Goal: Check status: Check status

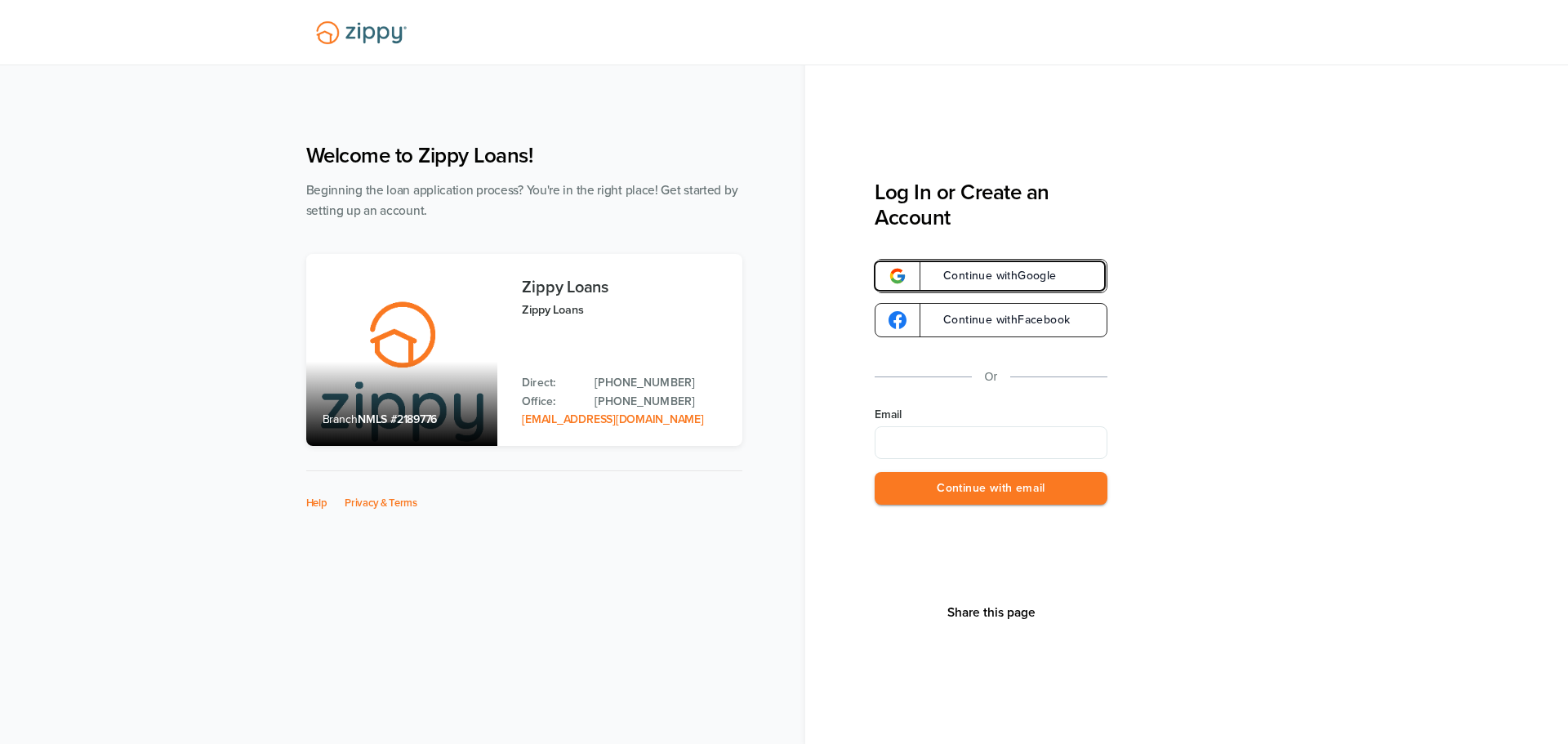
click at [1011, 282] on span "Continue with Google" at bounding box center [992, 276] width 130 height 11
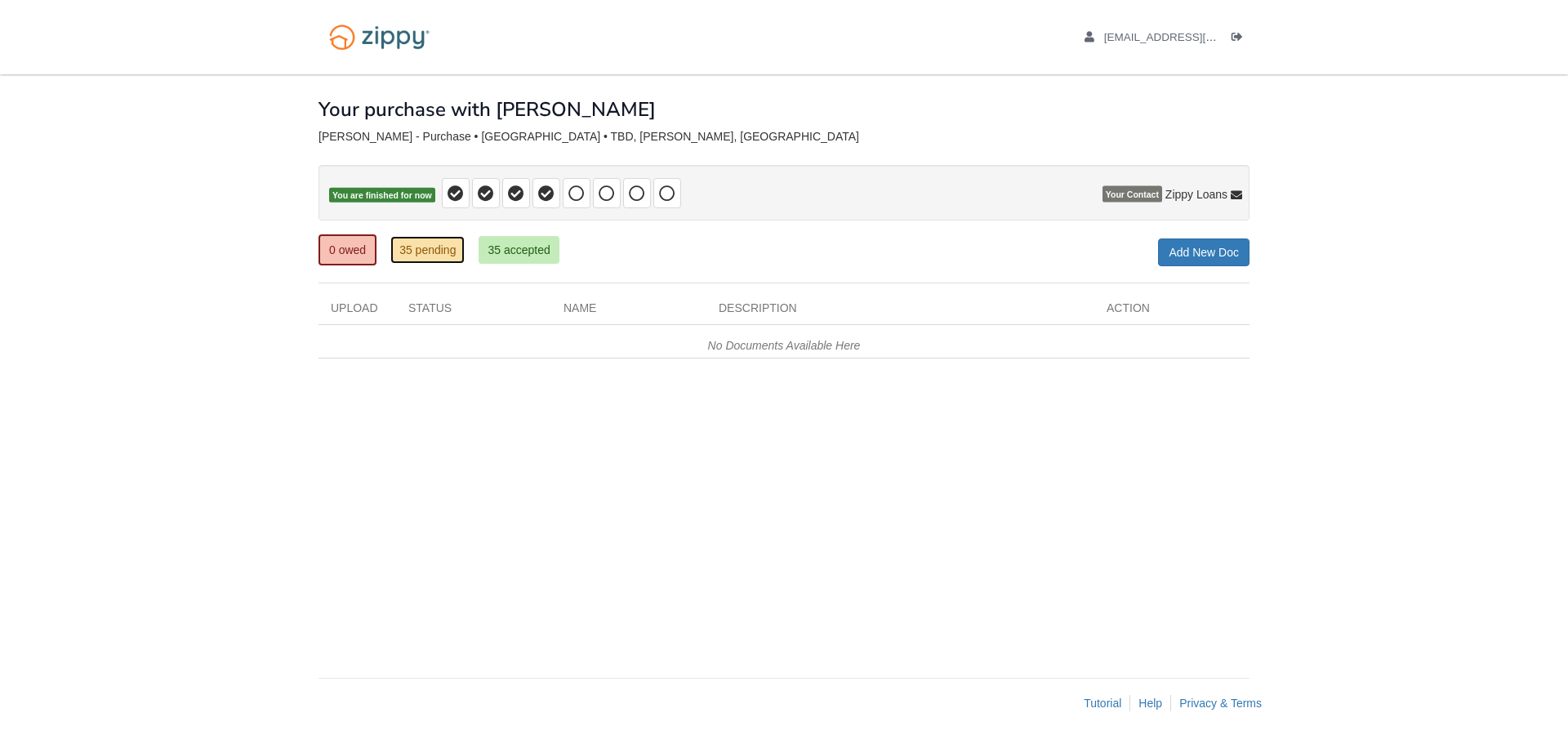
click at [439, 255] on link "35 pending" at bounding box center [427, 250] width 75 height 28
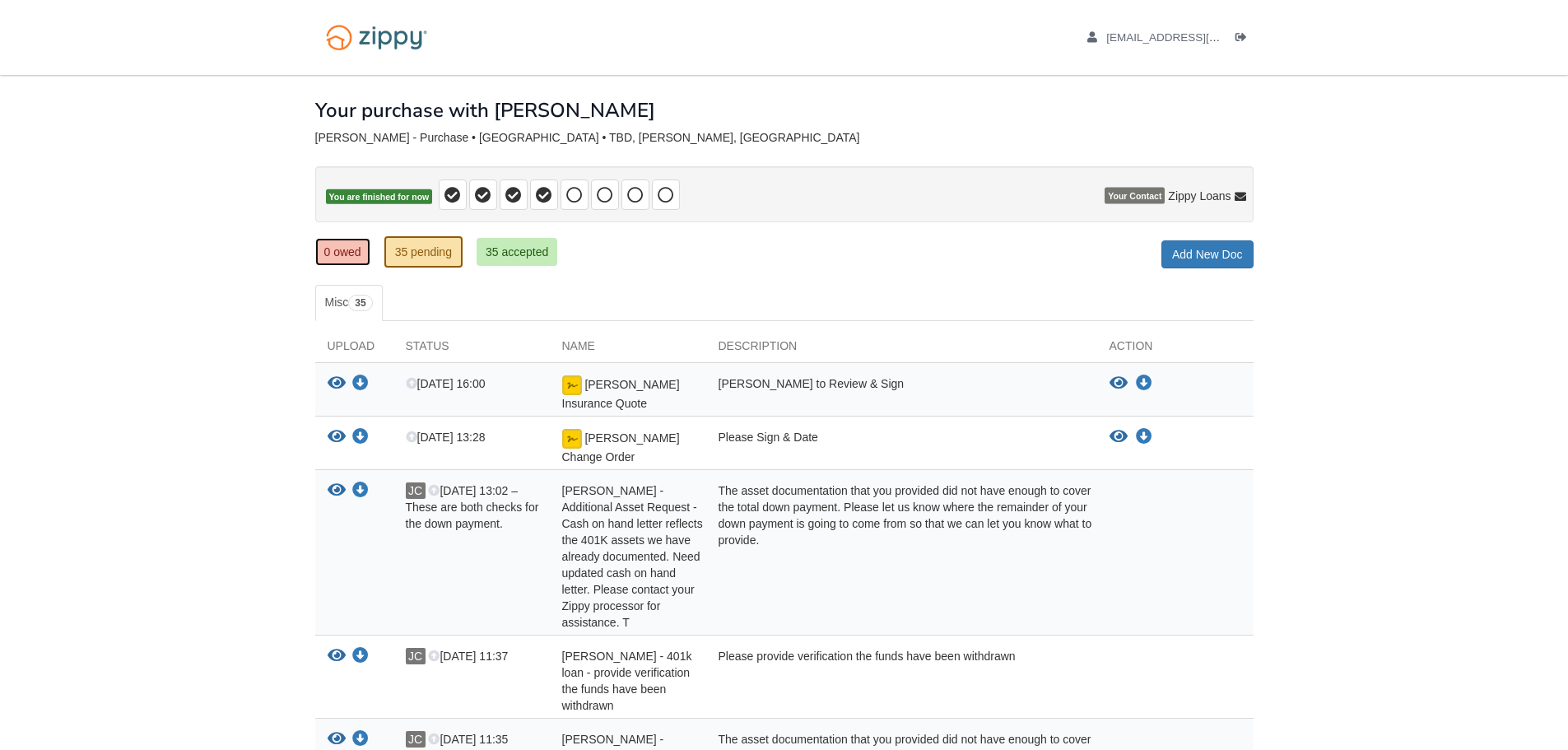
click at [345, 250] on link "0 owed" at bounding box center [343, 252] width 55 height 28
